Goal: Check status: Check status

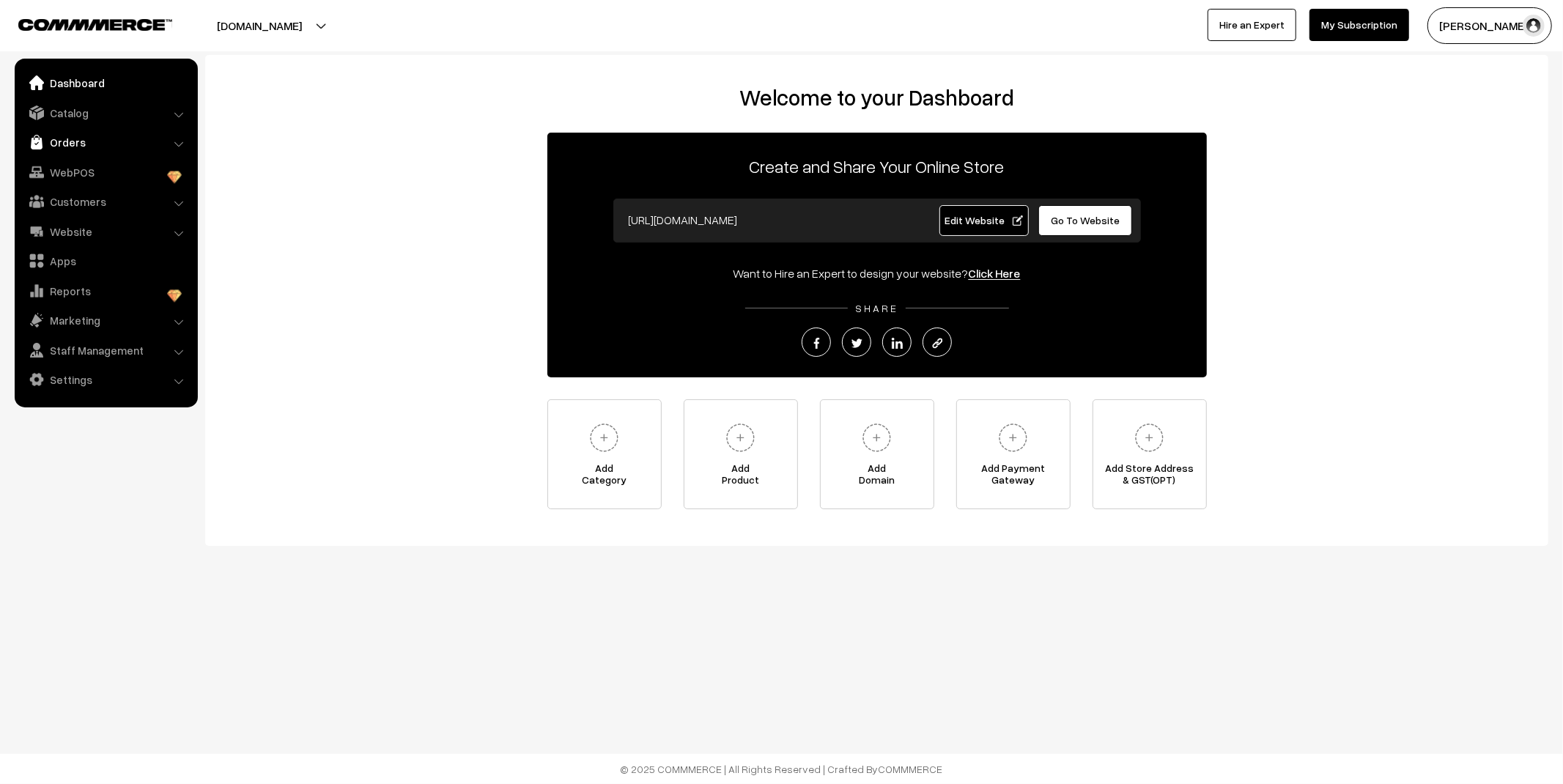
click at [69, 143] on link "Orders" at bounding box center [106, 142] width 174 height 26
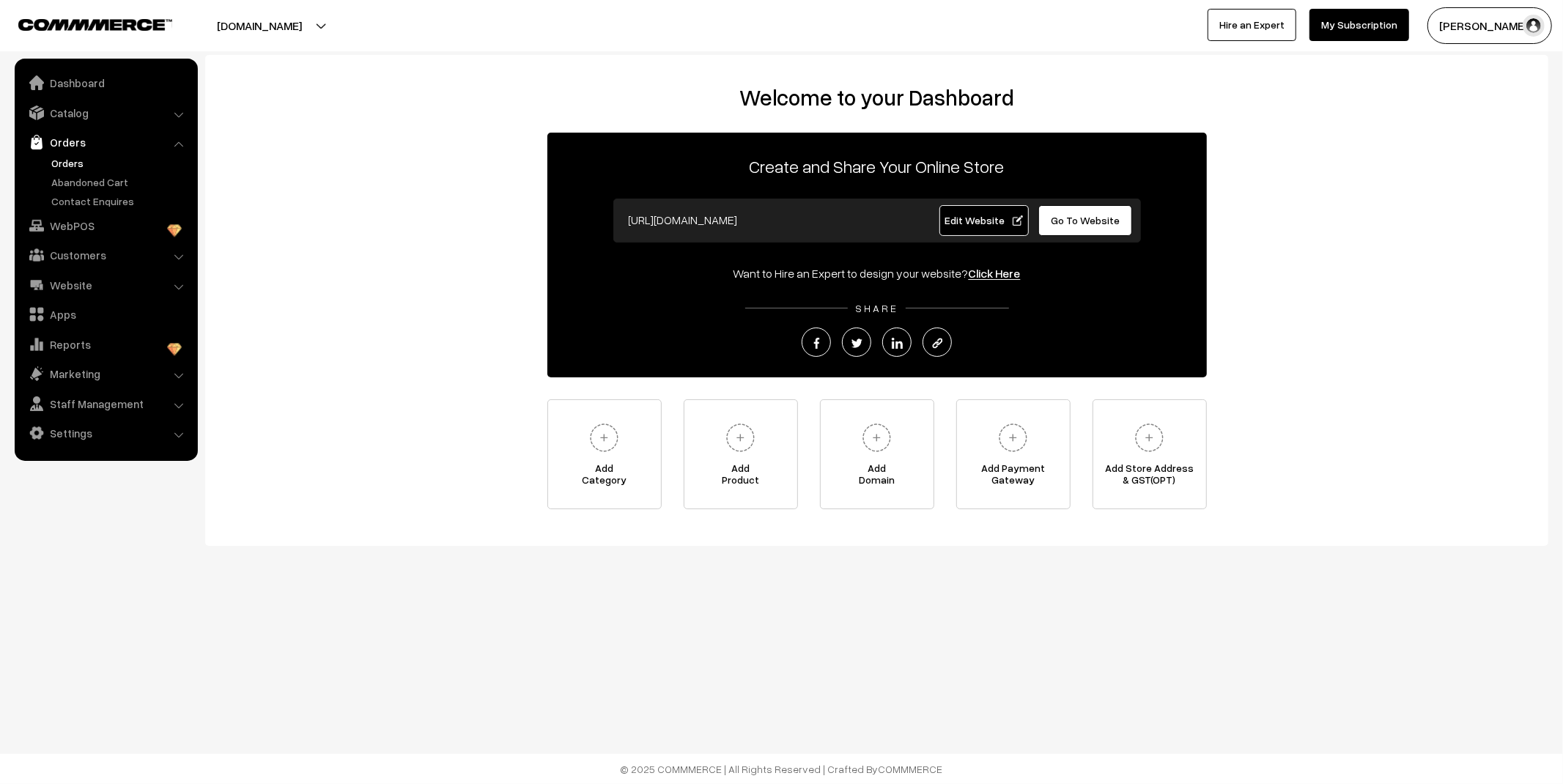
click at [73, 167] on link "Orders" at bounding box center [119, 163] width 145 height 16
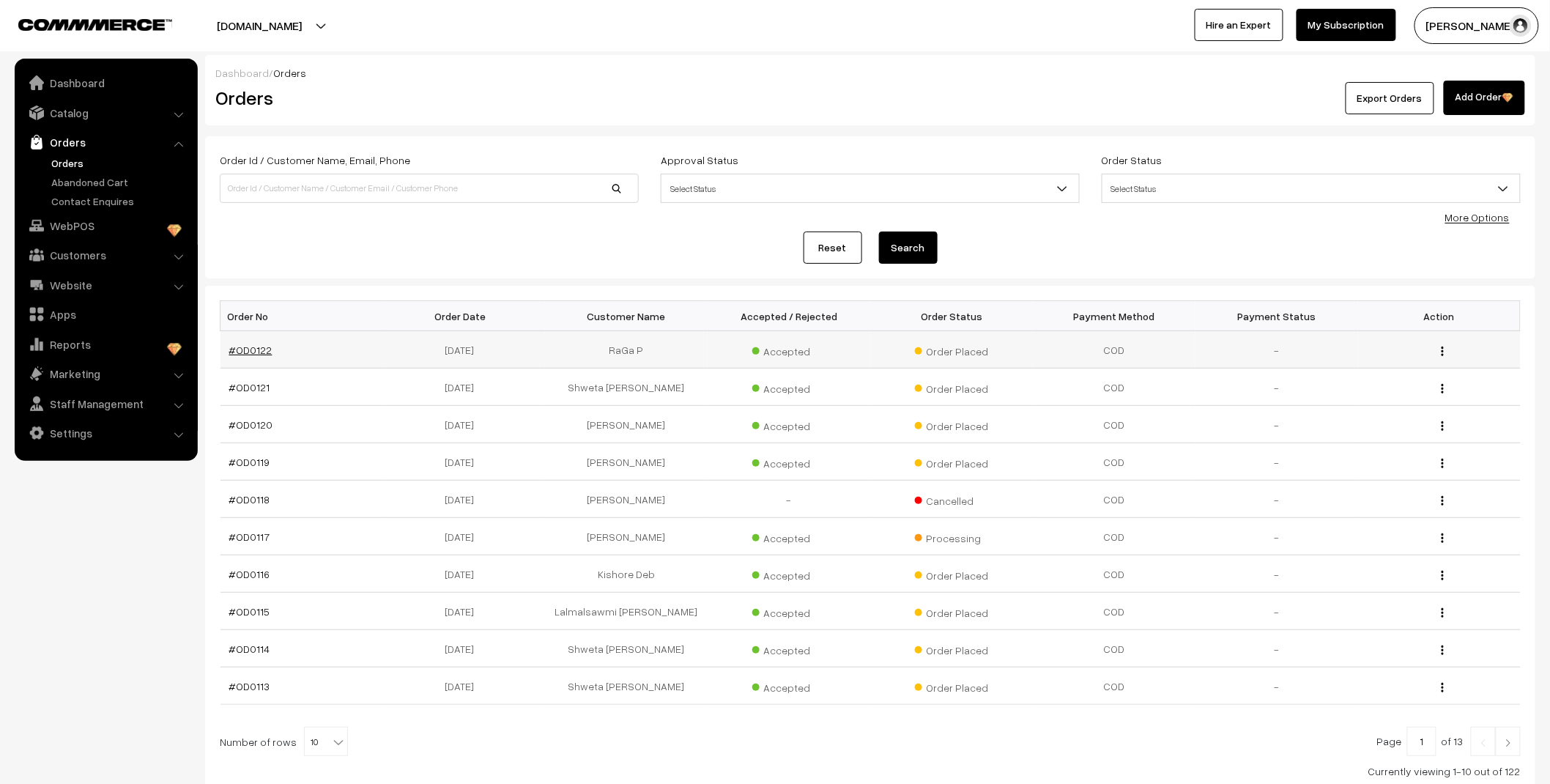
click at [260, 346] on link "#OD0122" at bounding box center [251, 349] width 44 height 12
click at [255, 349] on link "#OD0122" at bounding box center [251, 349] width 44 height 12
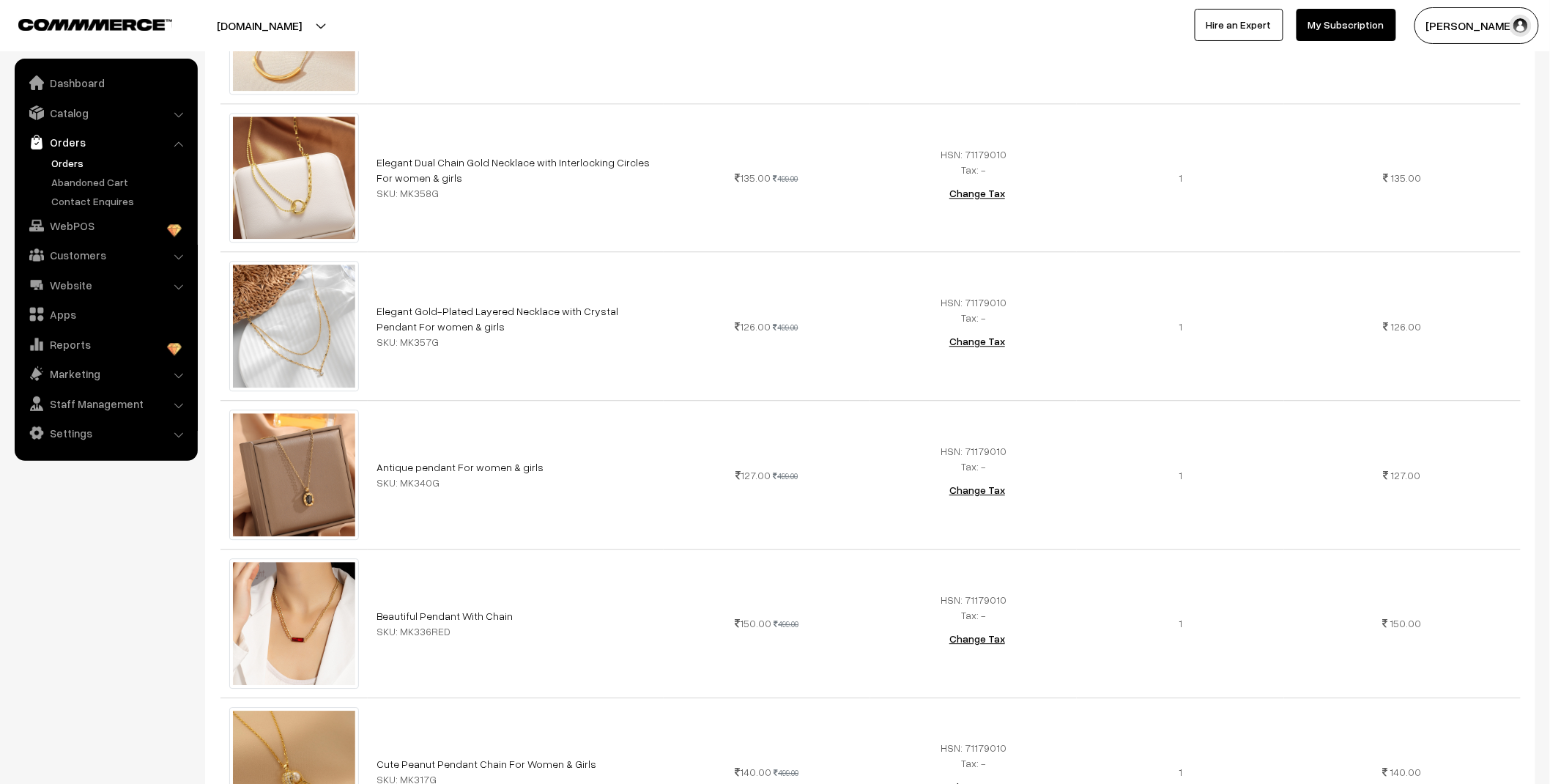
scroll to position [12821, 0]
